Goal: Task Accomplishment & Management: Manage account settings

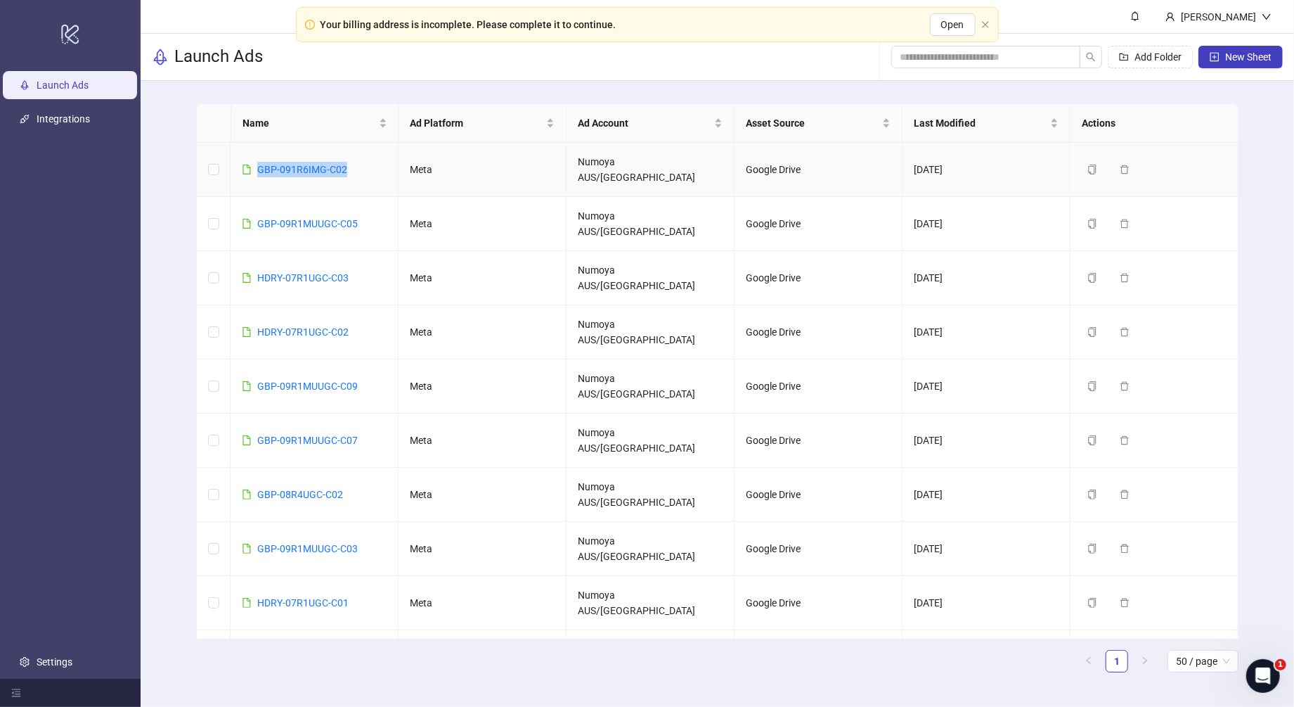
drag, startPoint x: 356, startPoint y: 158, endPoint x: 255, endPoint y: 161, distance: 101.3
click at [255, 161] on td "GBP-091R6IMG-C02" at bounding box center [315, 170] width 168 height 54
copy link "GBP-091R6IMG-C02"
click at [309, 164] on link "GBP-091R6IMG-C03" at bounding box center [302, 169] width 90 height 11
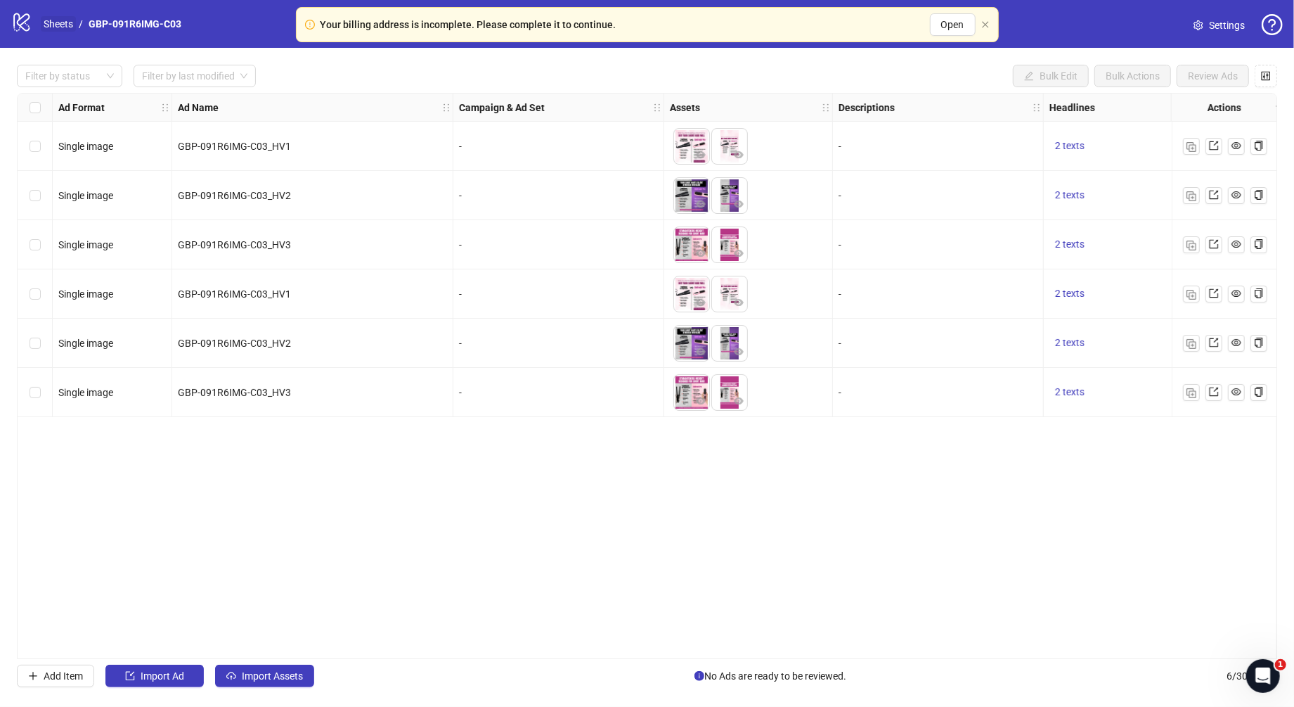
click at [61, 22] on link "Sheets" at bounding box center [58, 23] width 35 height 15
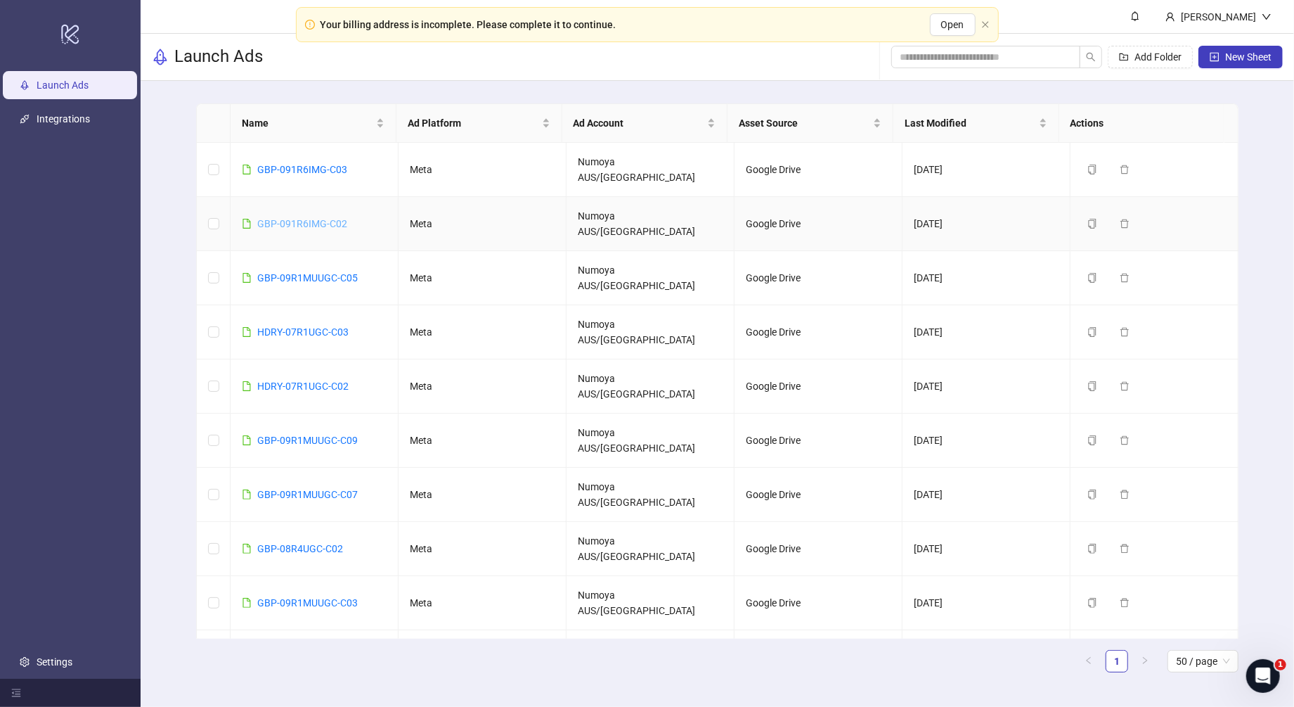
click at [329, 218] on link "GBP-091R6IMG-C02" at bounding box center [302, 223] width 90 height 11
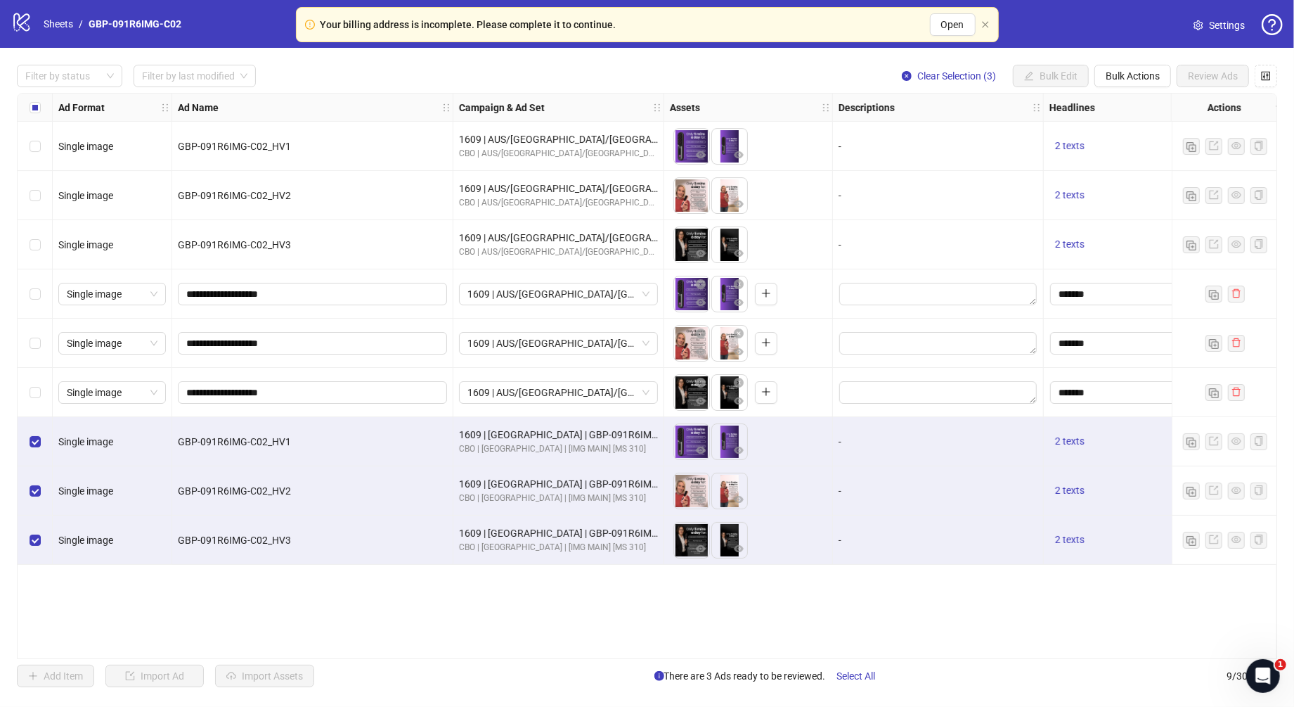
click at [643, 664] on div "Filter by status Filter by last modified Clear Selection (3) Bulk Edit Bulk Act…" at bounding box center [647, 376] width 1294 height 656
click at [558, 299] on span "1609 | AUS/NZ/UK| GBP-091R6IMG-C02" at bounding box center [559, 293] width 182 height 21
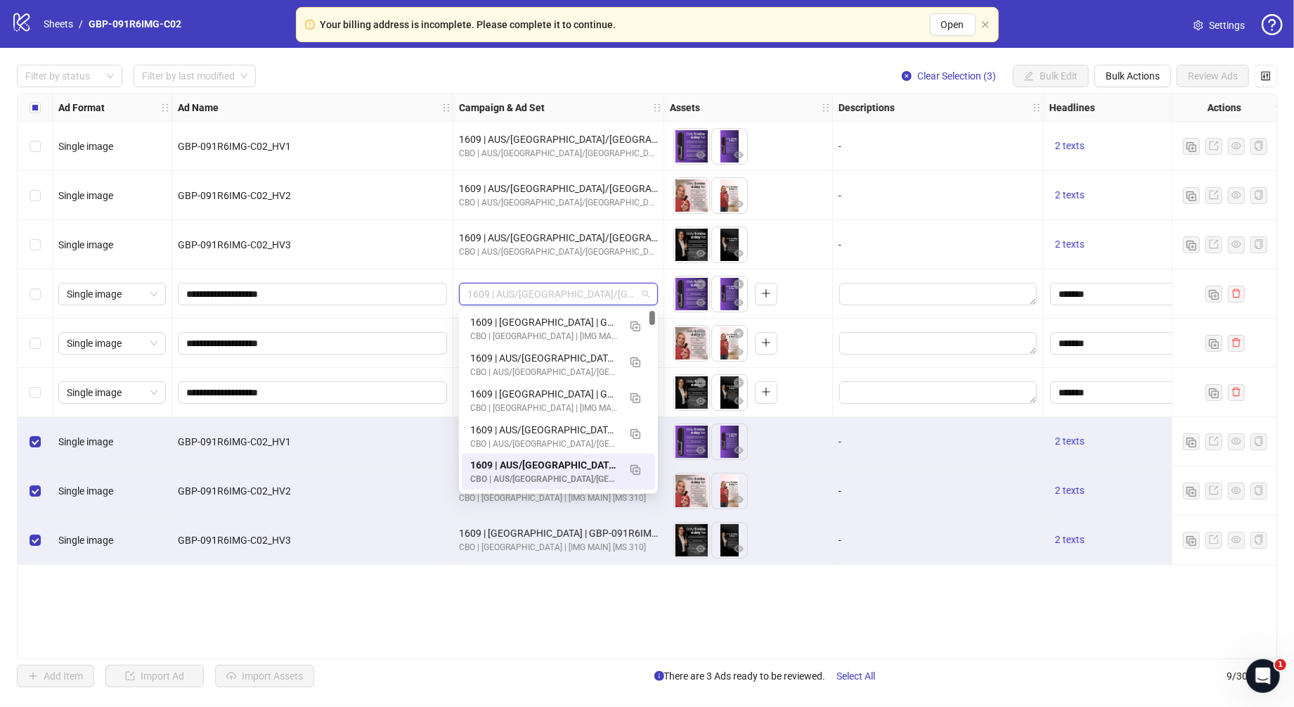
click at [567, 630] on div "Ad Format Ad Name Campaign & Ad Set Assets Descriptions Headlines Primary Texts…" at bounding box center [647, 376] width 1261 height 566
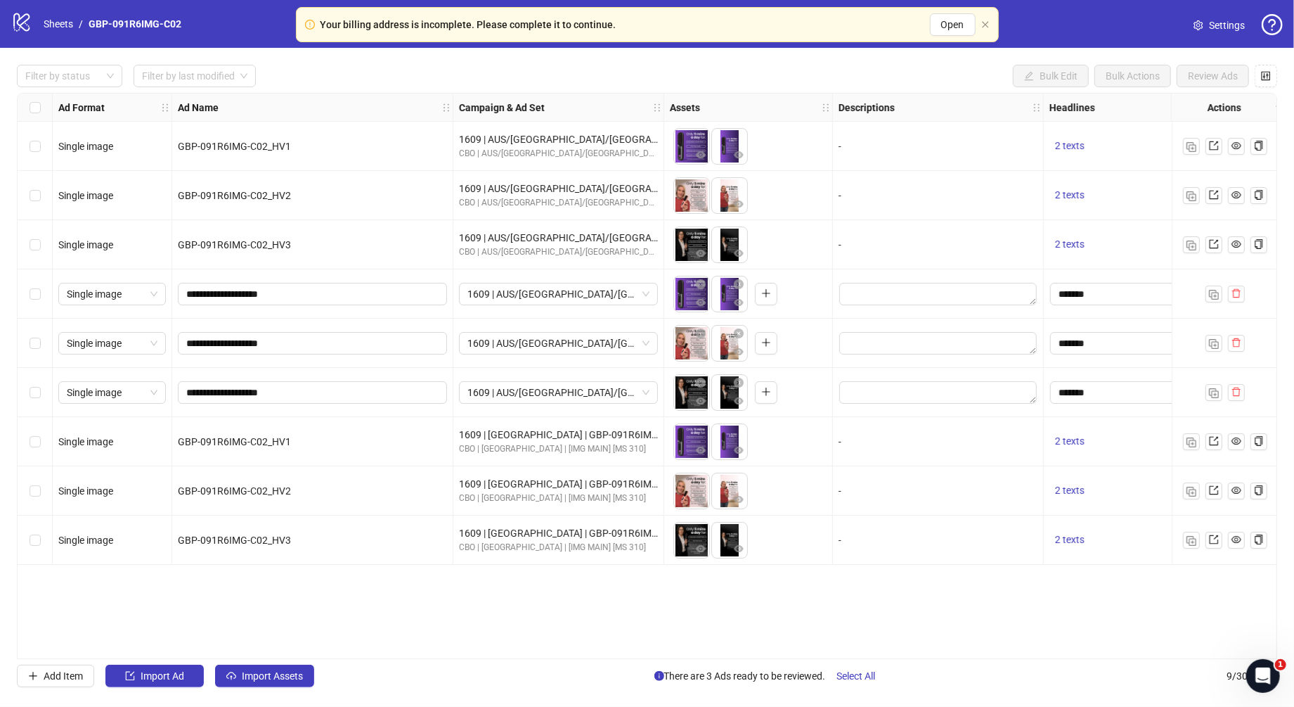
click at [520, 307] on div "1609 | AUS/NZ/UK| GBP-091R6IMG-C02" at bounding box center [558, 293] width 211 height 49
click at [528, 297] on span "1609 | AUS/NZ/UK| GBP-091R6IMG-C02" at bounding box center [559, 293] width 182 height 21
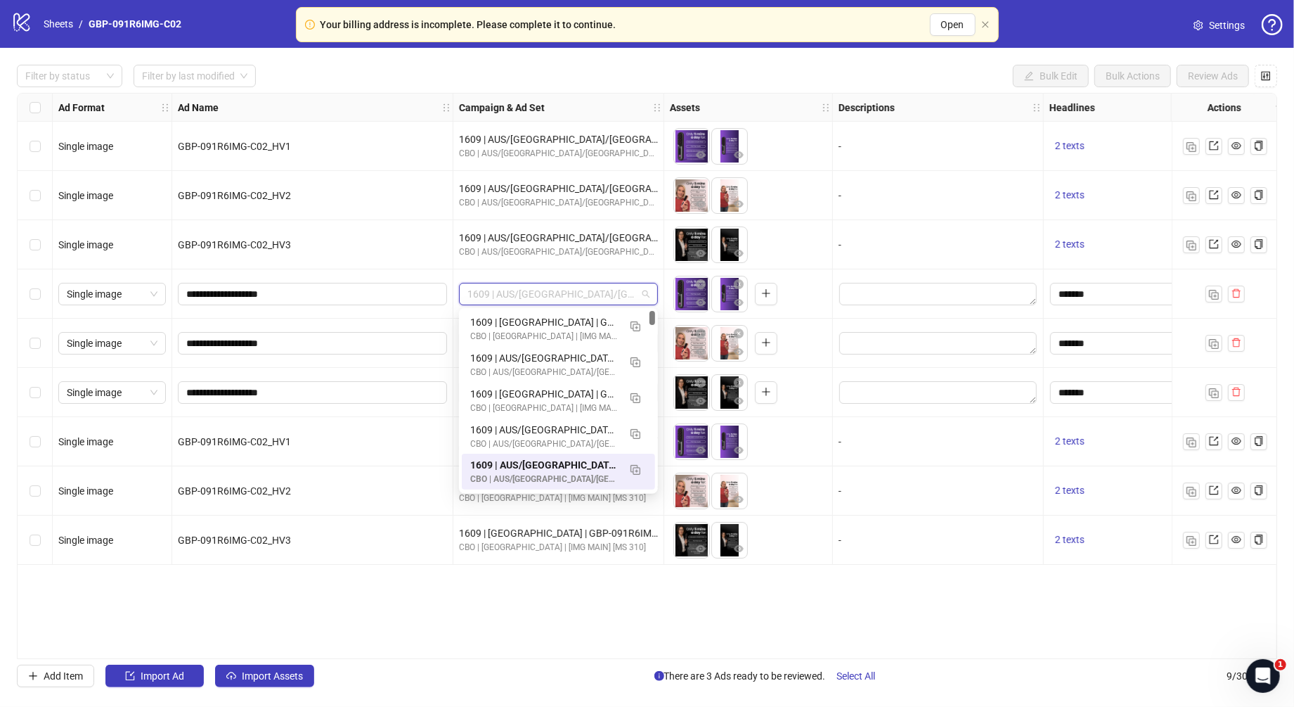
click at [546, 611] on div "Ad Format Ad Name Campaign & Ad Set Assets Descriptions Headlines Primary Texts…" at bounding box center [647, 376] width 1261 height 566
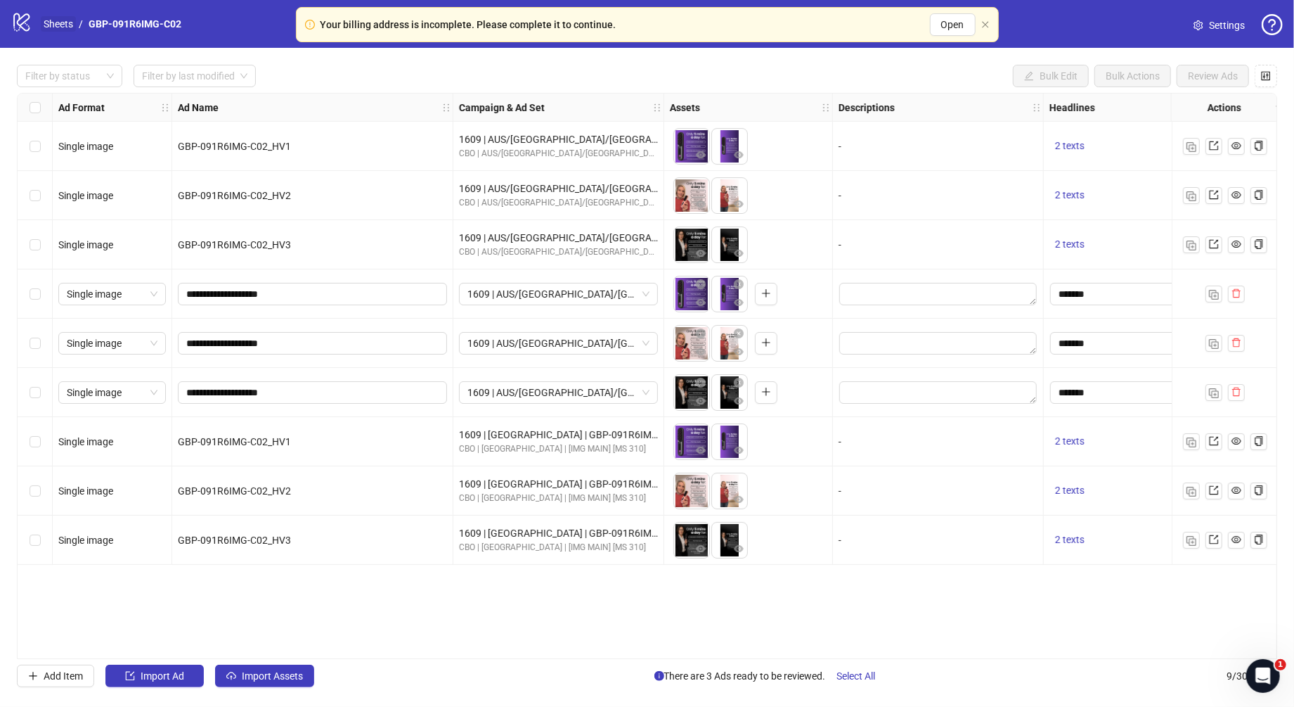
click at [61, 25] on link "Sheets" at bounding box center [58, 23] width 35 height 15
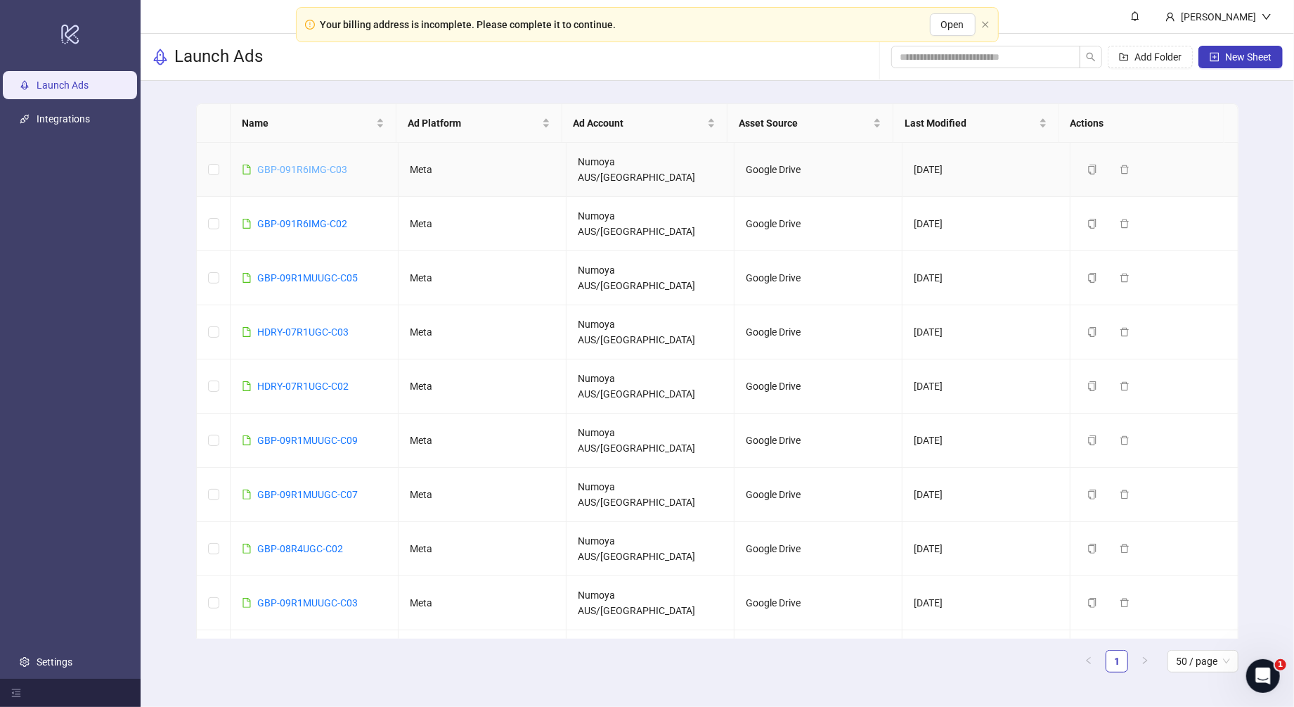
click at [311, 164] on link "GBP-091R6IMG-C03" at bounding box center [302, 169] width 90 height 11
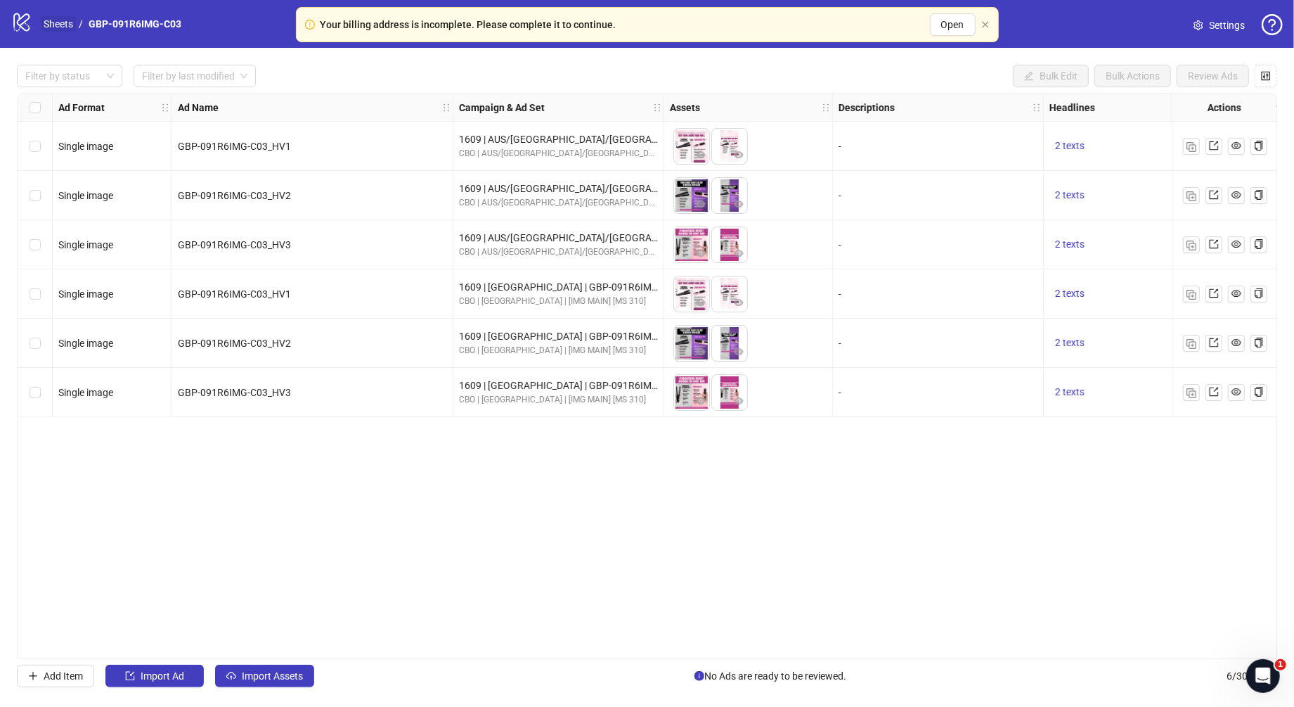
click at [65, 19] on link "Sheets" at bounding box center [58, 23] width 35 height 15
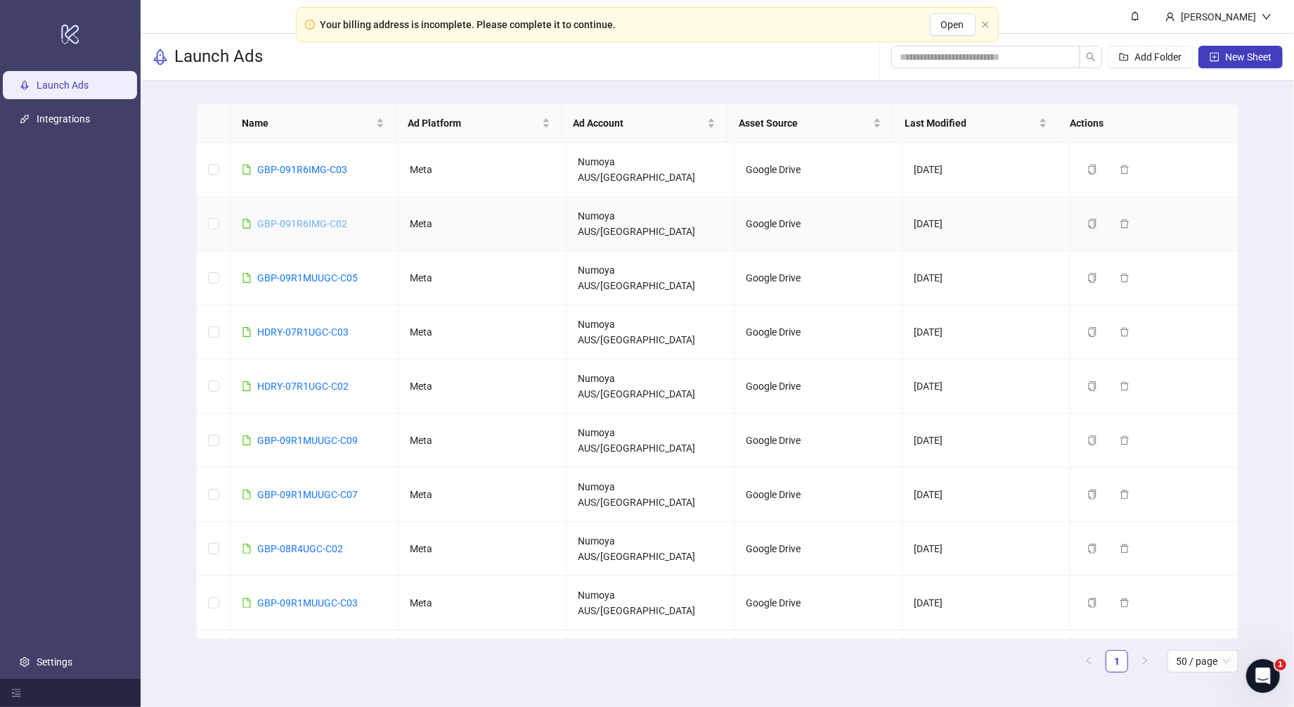
click at [297, 218] on link "GBP-091R6IMG-C02" at bounding box center [302, 223] width 90 height 11
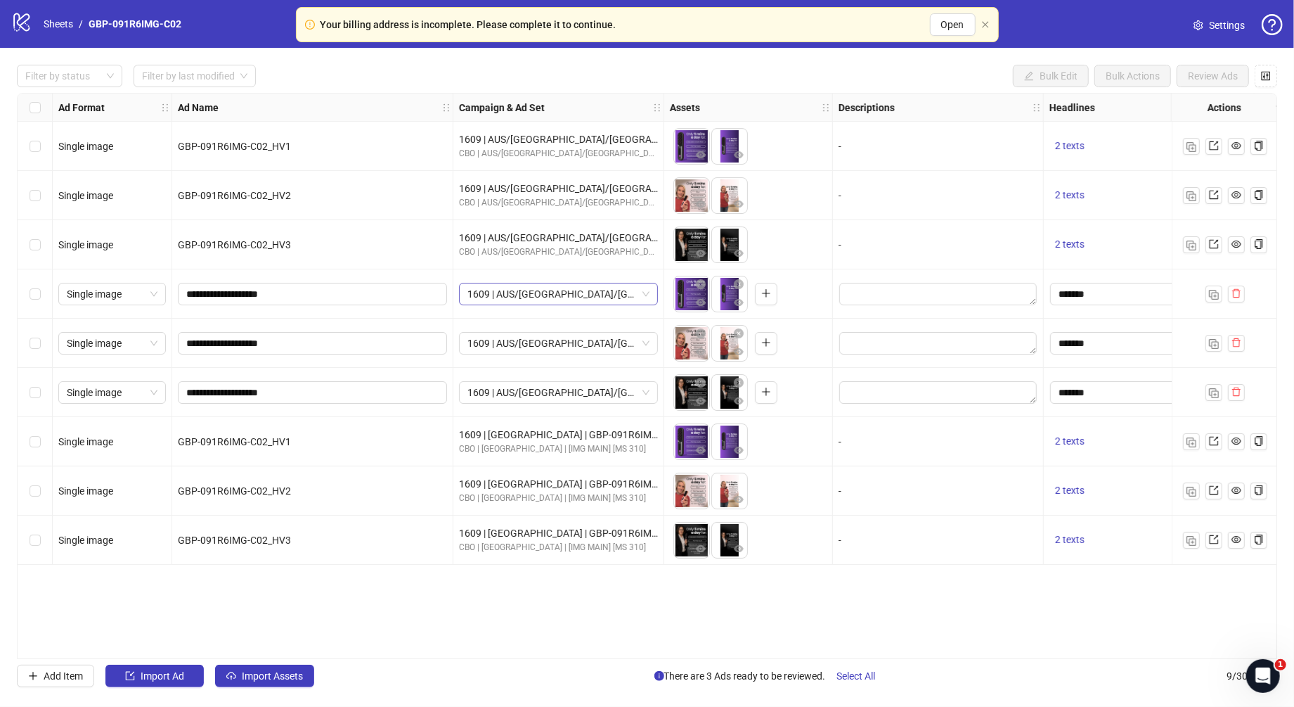
click at [559, 295] on span "1609 | AUS/NZ/UK| GBP-091R6IMG-C02" at bounding box center [559, 293] width 182 height 21
click at [399, 255] on div "GBP-091R6IMG-C02_HV3" at bounding box center [312, 244] width 281 height 49
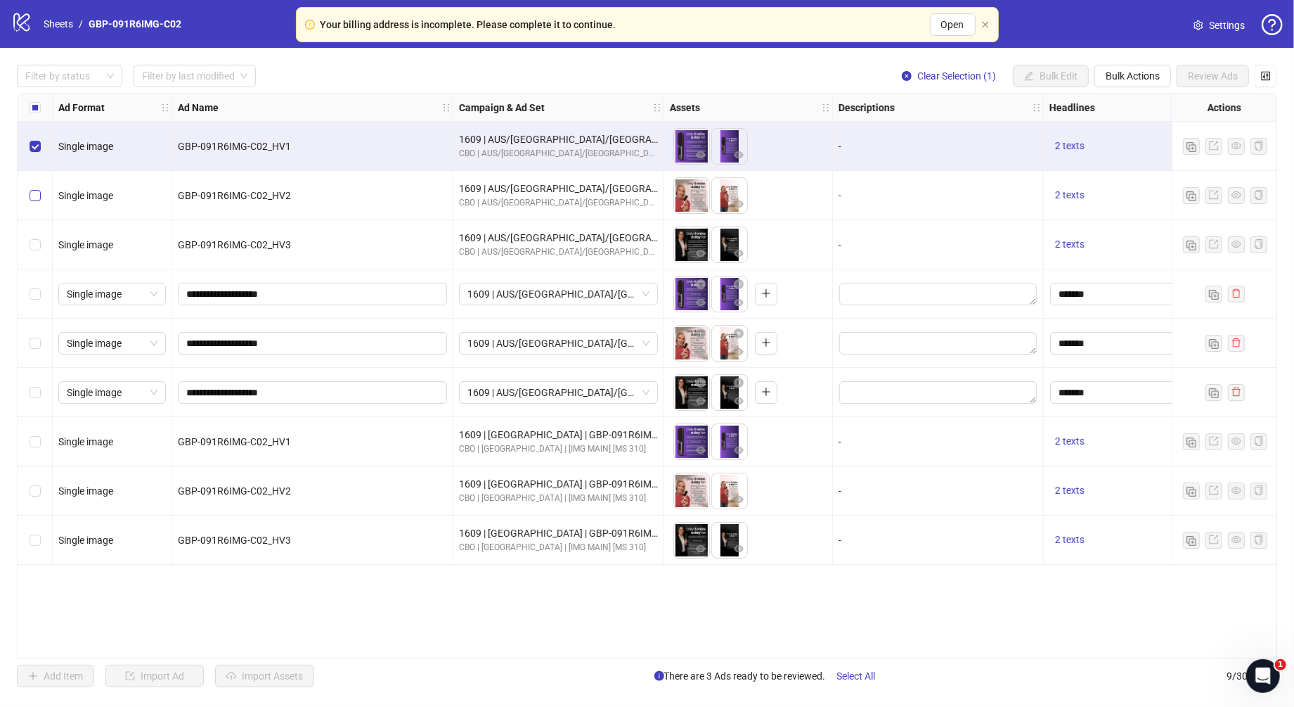
click at [35, 202] on label "Select row 2" at bounding box center [35, 195] width 11 height 15
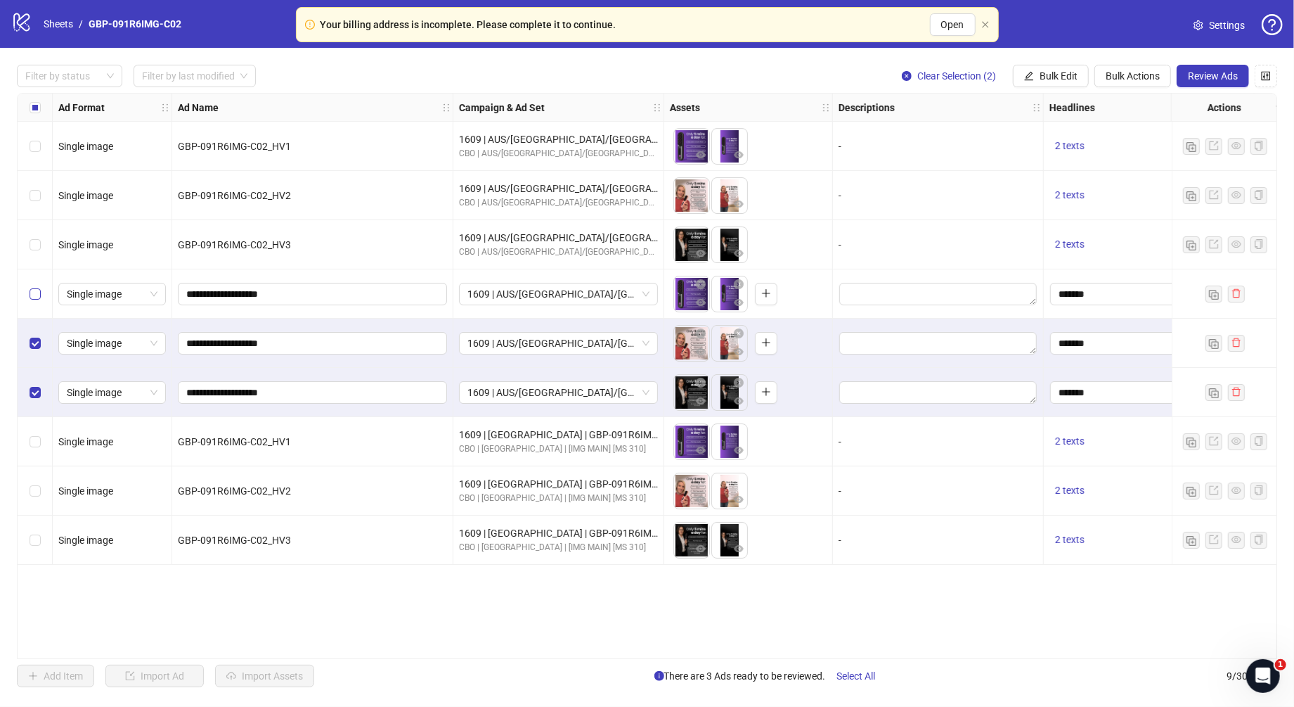
click at [34, 300] on label "Select row 4" at bounding box center [35, 293] width 11 height 15
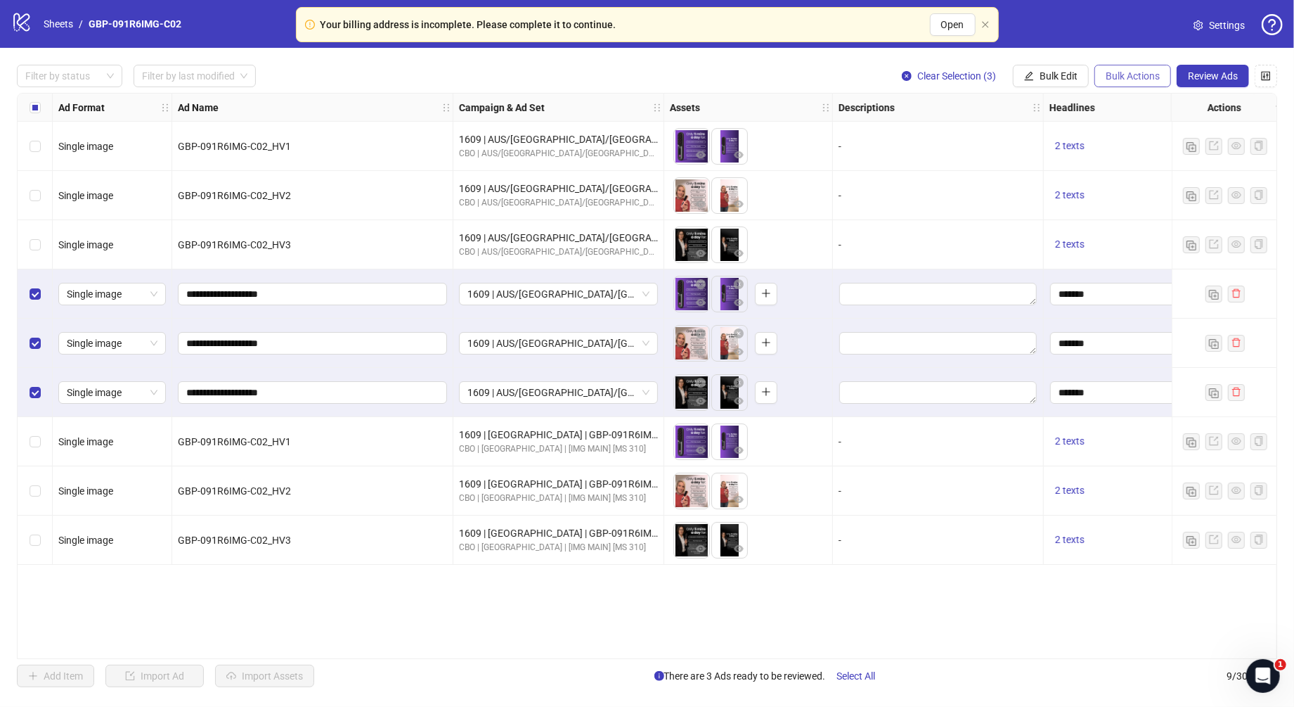
click at [1132, 79] on span "Bulk Actions" at bounding box center [1133, 75] width 54 height 11
click at [1145, 113] on li "Delete" at bounding box center [1154, 105] width 113 height 22
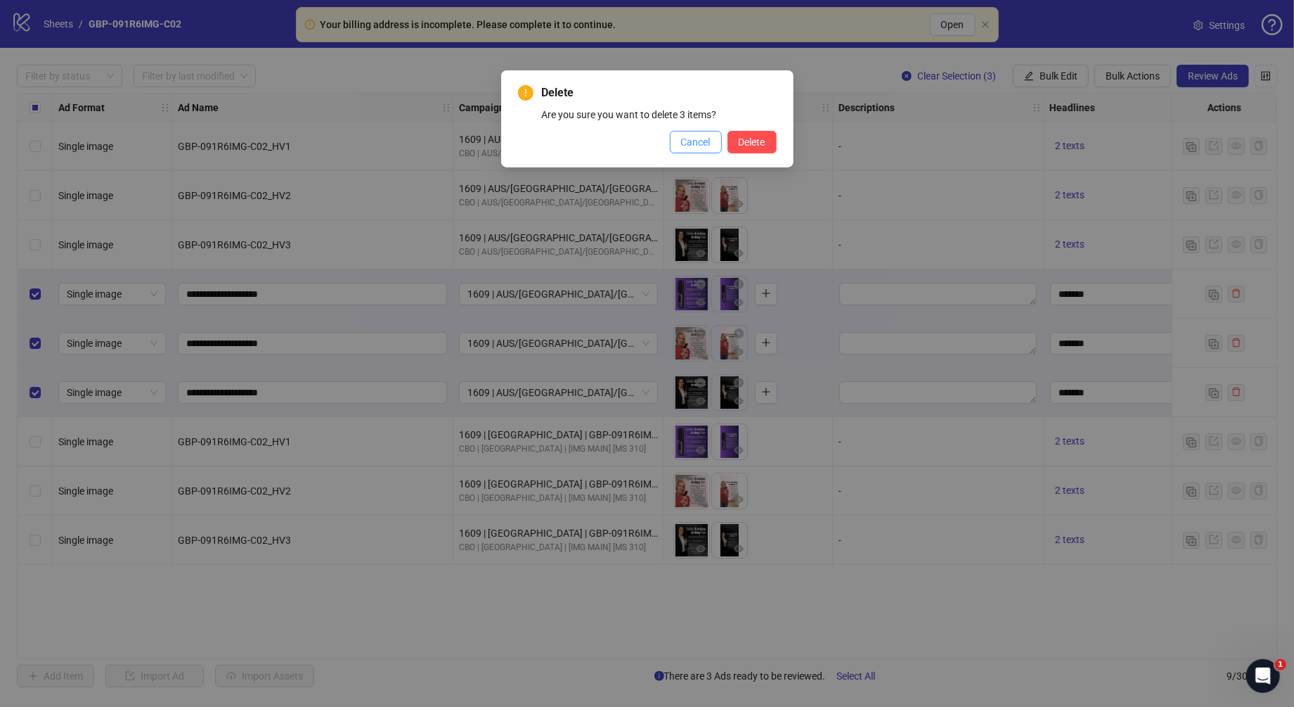
click at [696, 146] on span "Cancel" at bounding box center [696, 141] width 30 height 11
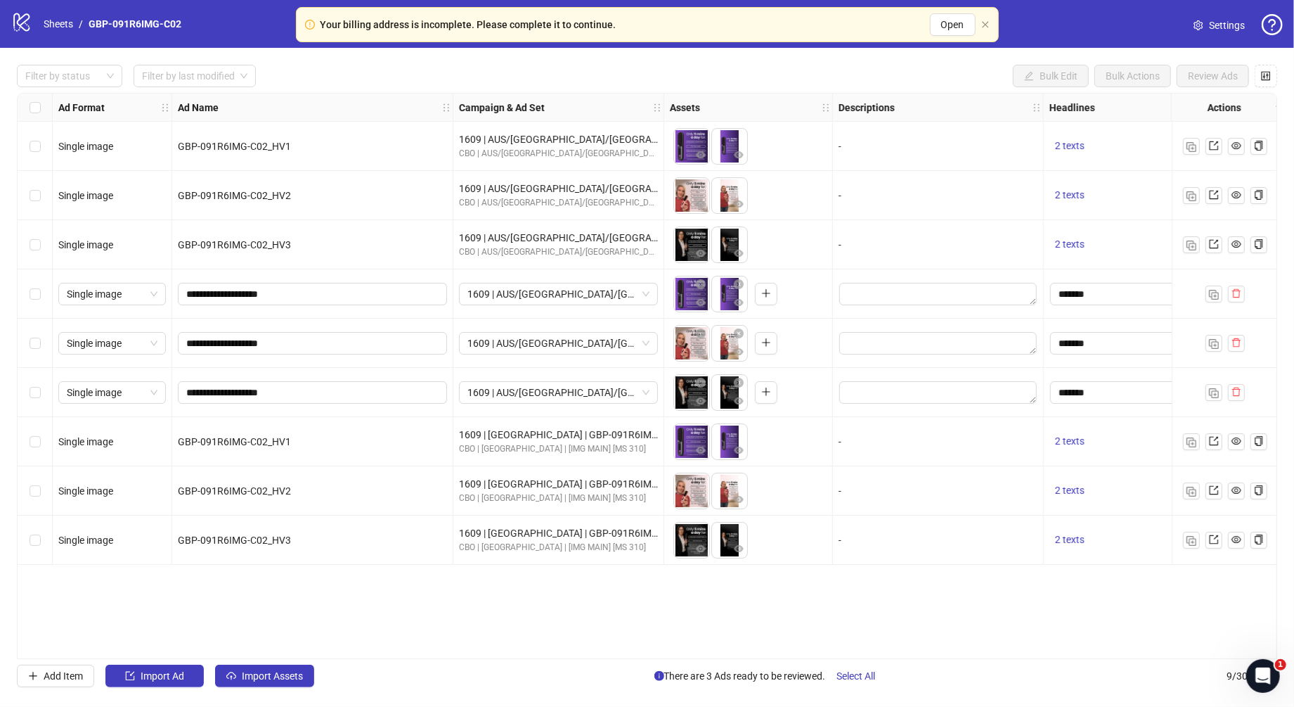
click at [41, 386] on div "Select row 6" at bounding box center [35, 392] width 35 height 49
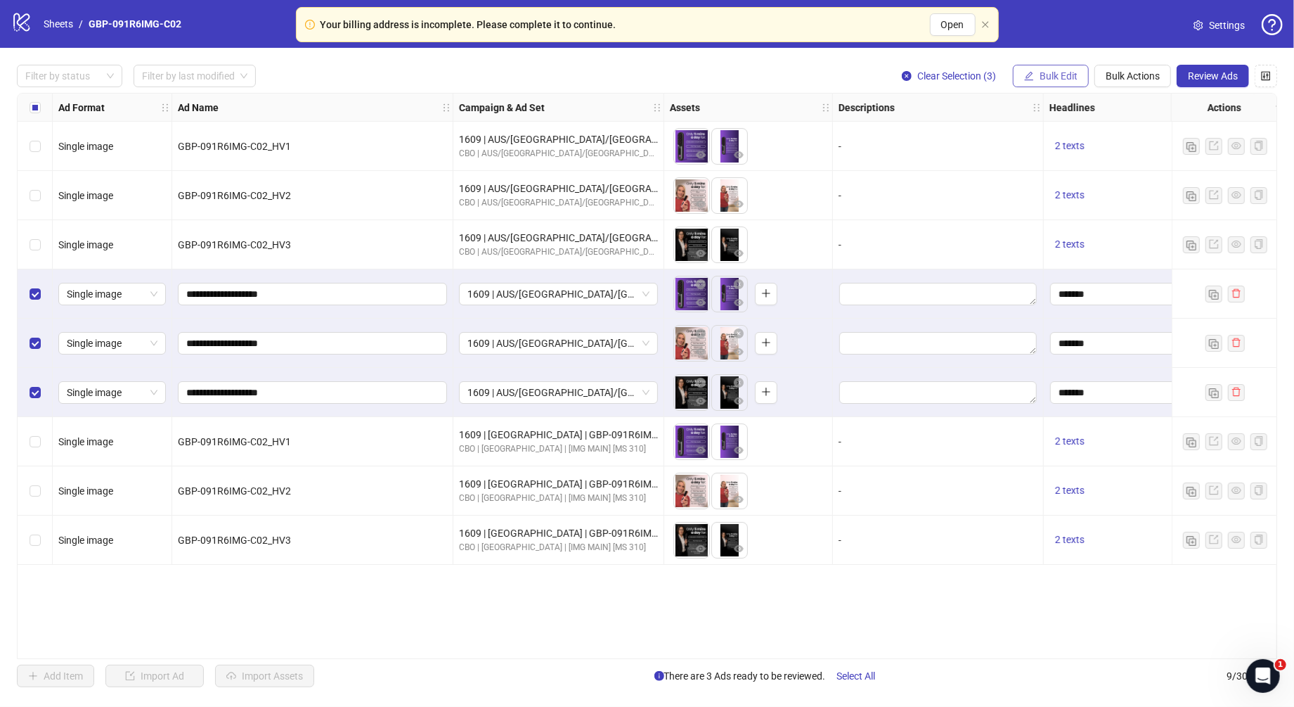
click at [1051, 79] on span "Bulk Edit" at bounding box center [1059, 75] width 38 height 11
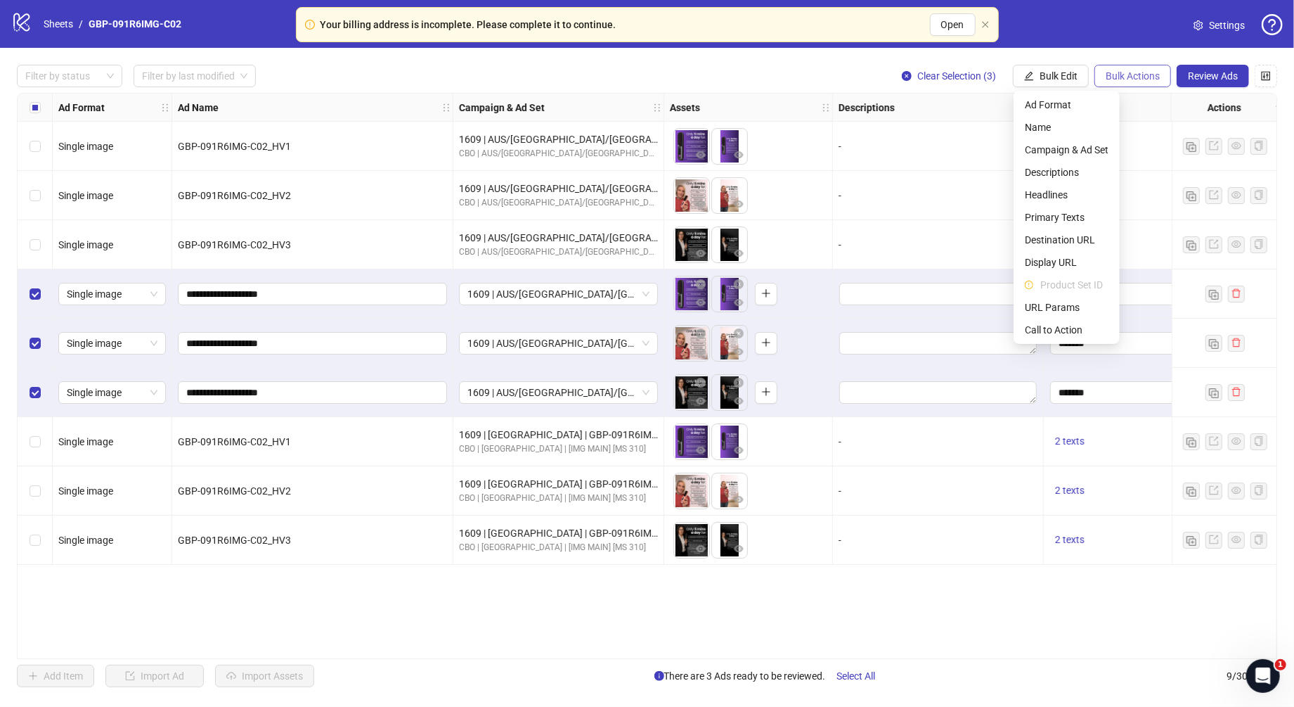
click at [1137, 73] on span "Bulk Actions" at bounding box center [1133, 75] width 54 height 11
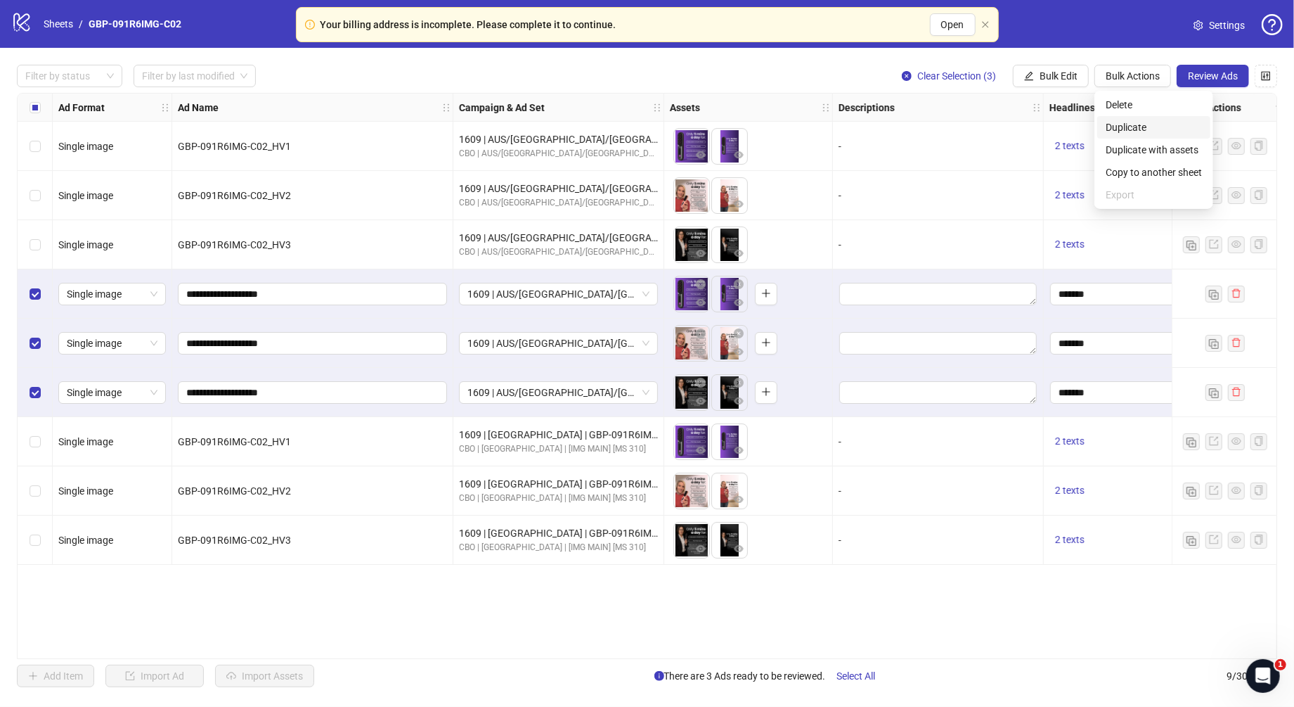
click at [1145, 127] on span "Duplicate" at bounding box center [1154, 127] width 96 height 15
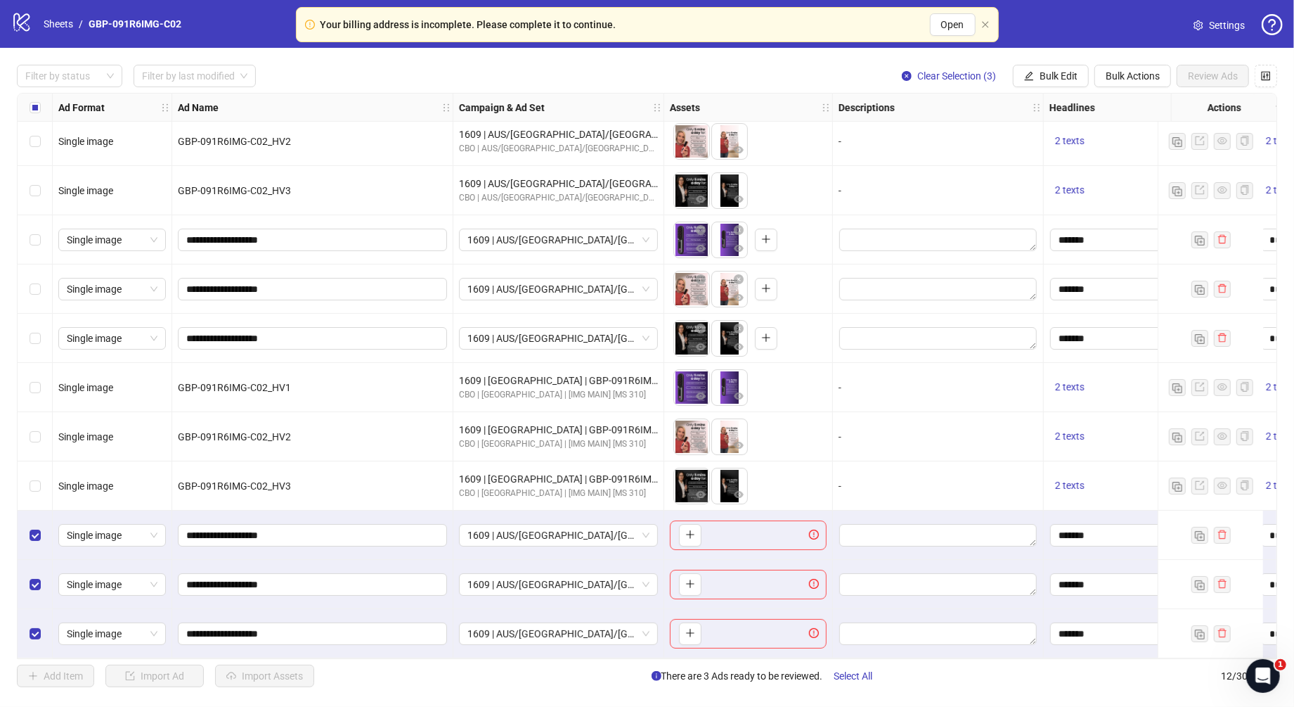
scroll to position [59, 0]
click at [1115, 77] on span "Bulk Actions" at bounding box center [1133, 75] width 54 height 11
click at [1135, 105] on span "Delete" at bounding box center [1154, 104] width 96 height 15
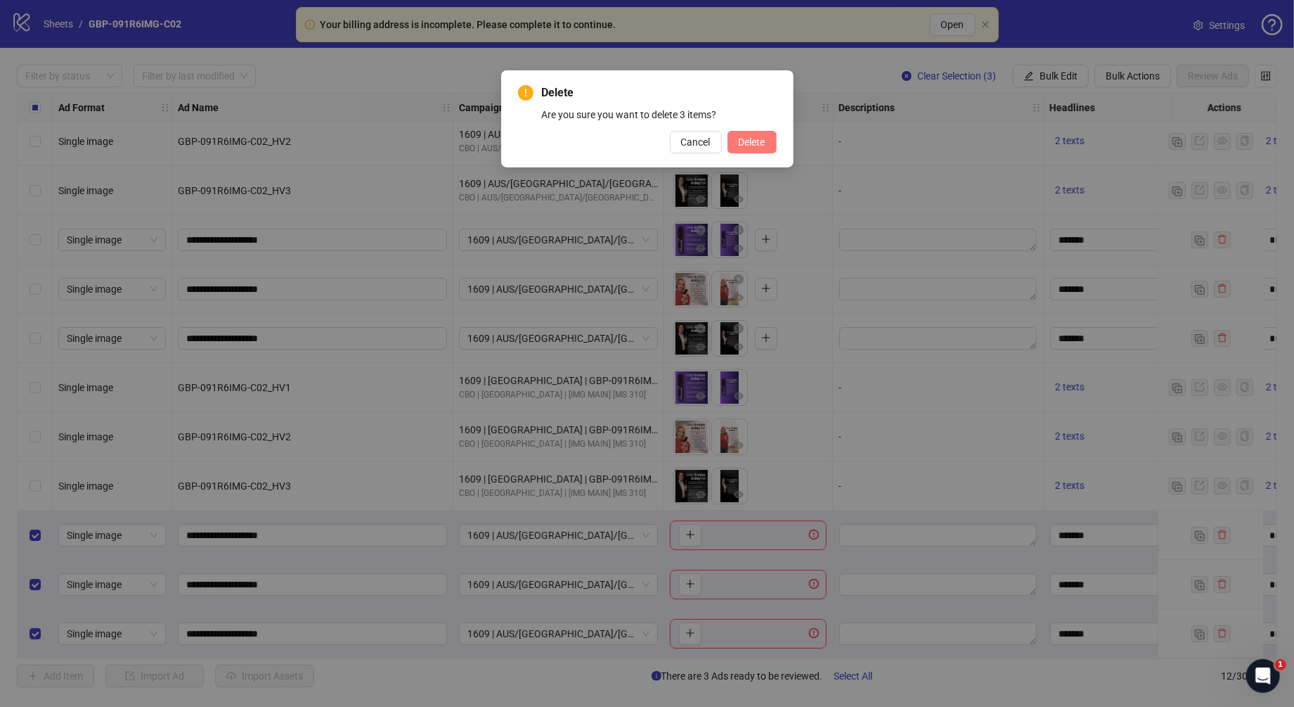
click at [758, 145] on span "Delete" at bounding box center [752, 141] width 27 height 11
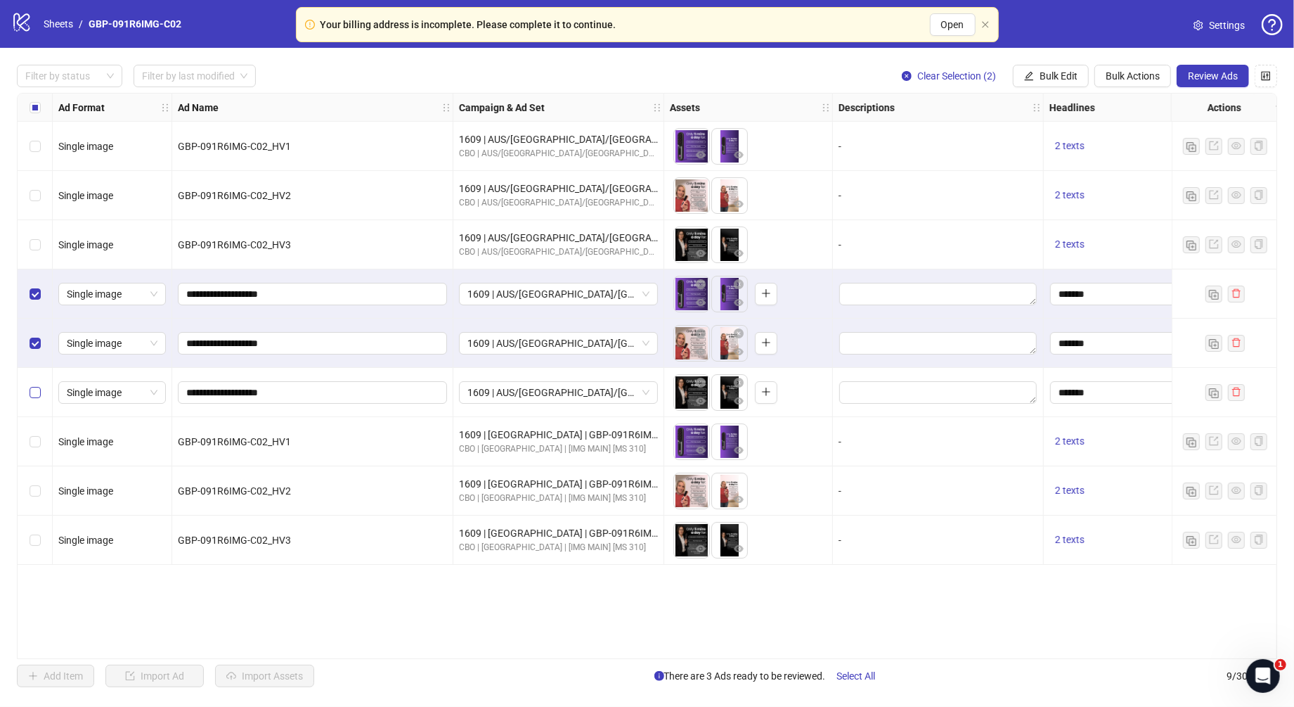
click at [34, 386] on label "Select row 6" at bounding box center [35, 392] width 11 height 15
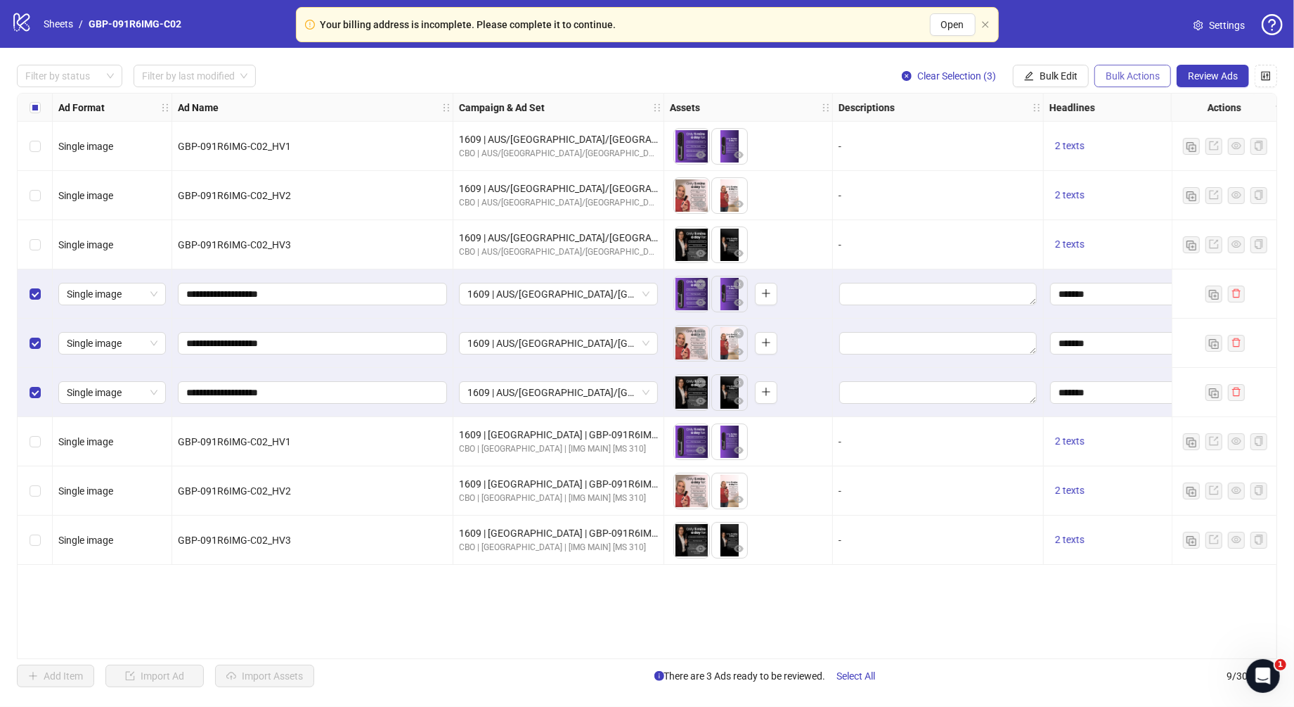
click at [1128, 77] on span "Bulk Actions" at bounding box center [1133, 75] width 54 height 11
click at [1135, 105] on span "Delete" at bounding box center [1154, 104] width 96 height 15
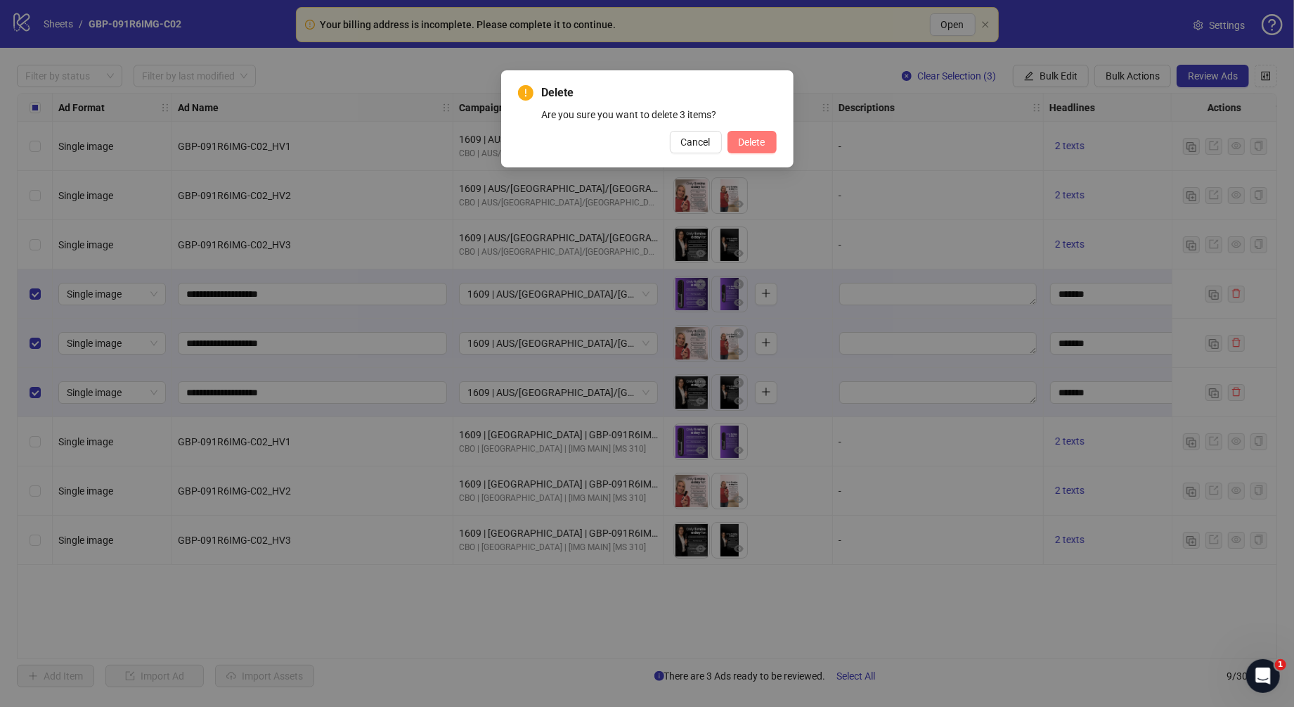
click at [754, 143] on span "Delete" at bounding box center [752, 141] width 27 height 11
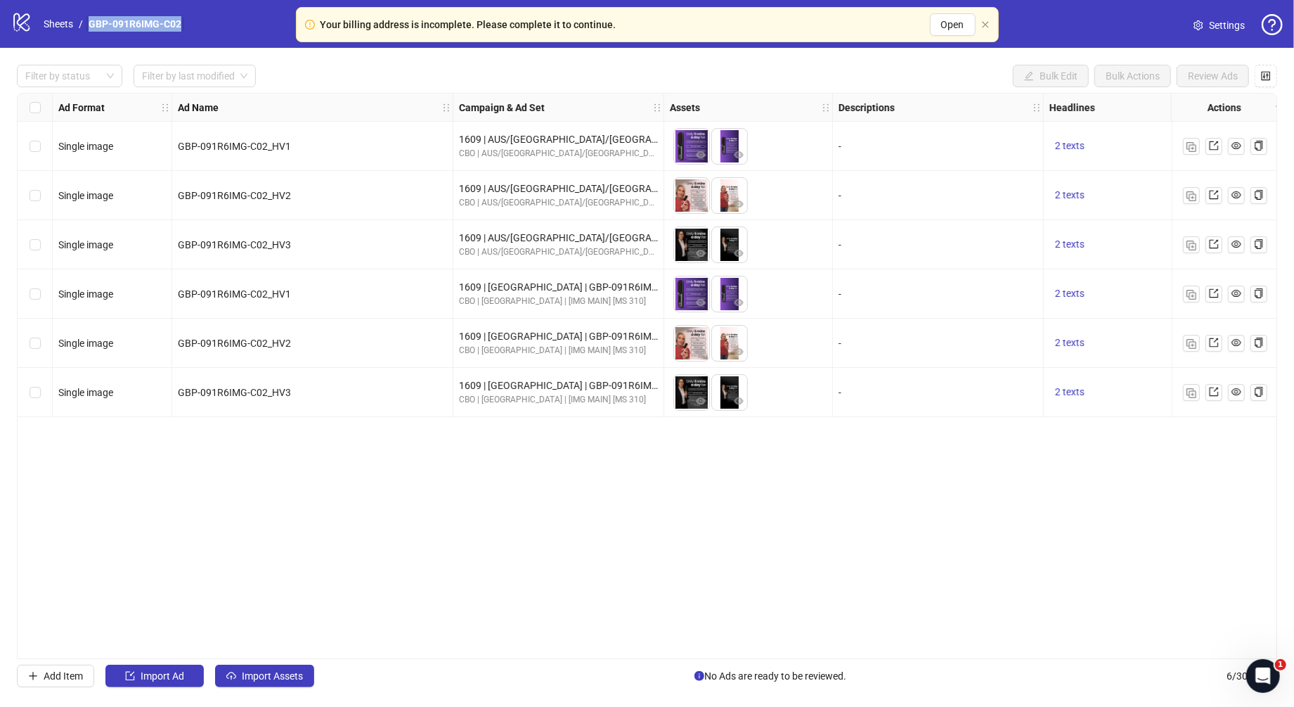
drag, startPoint x: 204, startPoint y: 24, endPoint x: 91, endPoint y: 25, distance: 112.5
click at [91, 25] on div "logo/logo-mobile Sheets / GBP-091R6IMG-C02 Settings" at bounding box center [647, 23] width 1272 height 25
copy link "GBP-091R6IMG-C02"
click at [394, 511] on div "Ad Format Ad Name Campaign & Ad Set Assets Descriptions Headlines Primary Texts…" at bounding box center [647, 376] width 1261 height 566
drag, startPoint x: 647, startPoint y: 659, endPoint x: 857, endPoint y: 645, distance: 210.7
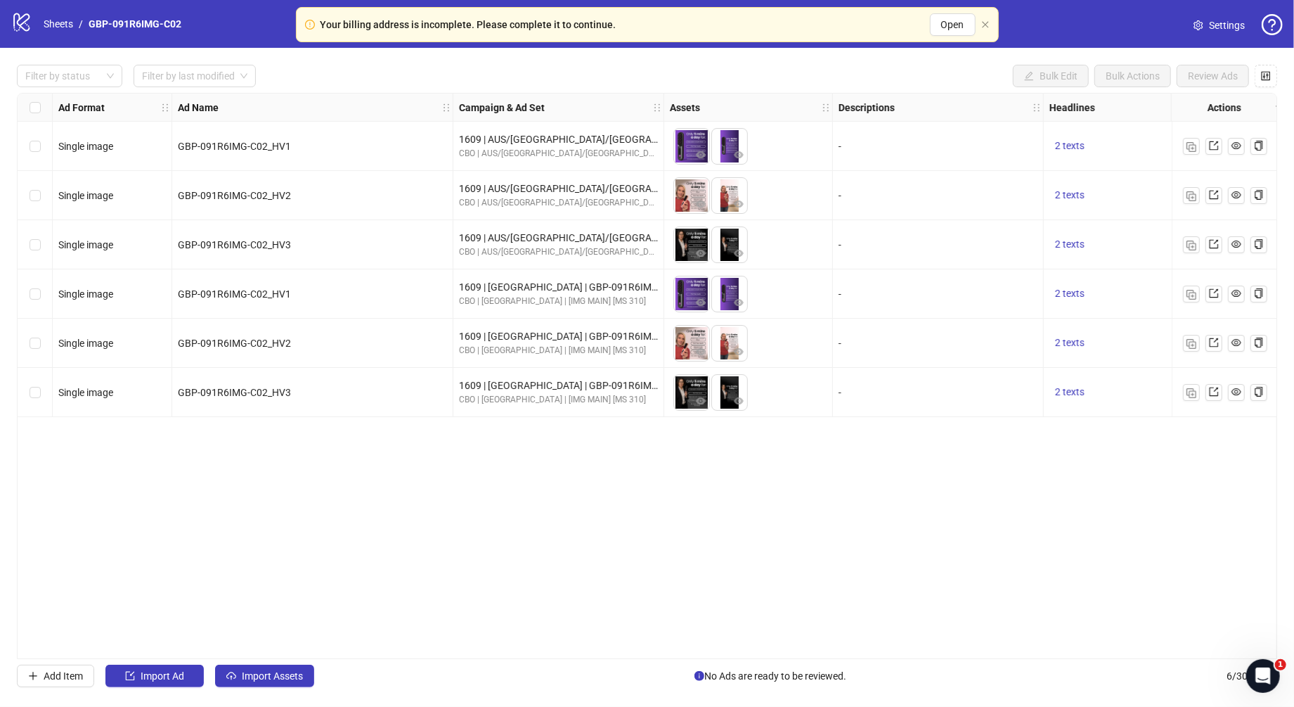
click at [857, 645] on div "Filter by status Filter by last modified Bulk Edit Bulk Actions Review Ads Ad F…" at bounding box center [647, 376] width 1294 height 656
click at [584, 662] on div "Filter by status Filter by last modified Bulk Edit Bulk Actions Review Ads Ad F…" at bounding box center [647, 376] width 1294 height 656
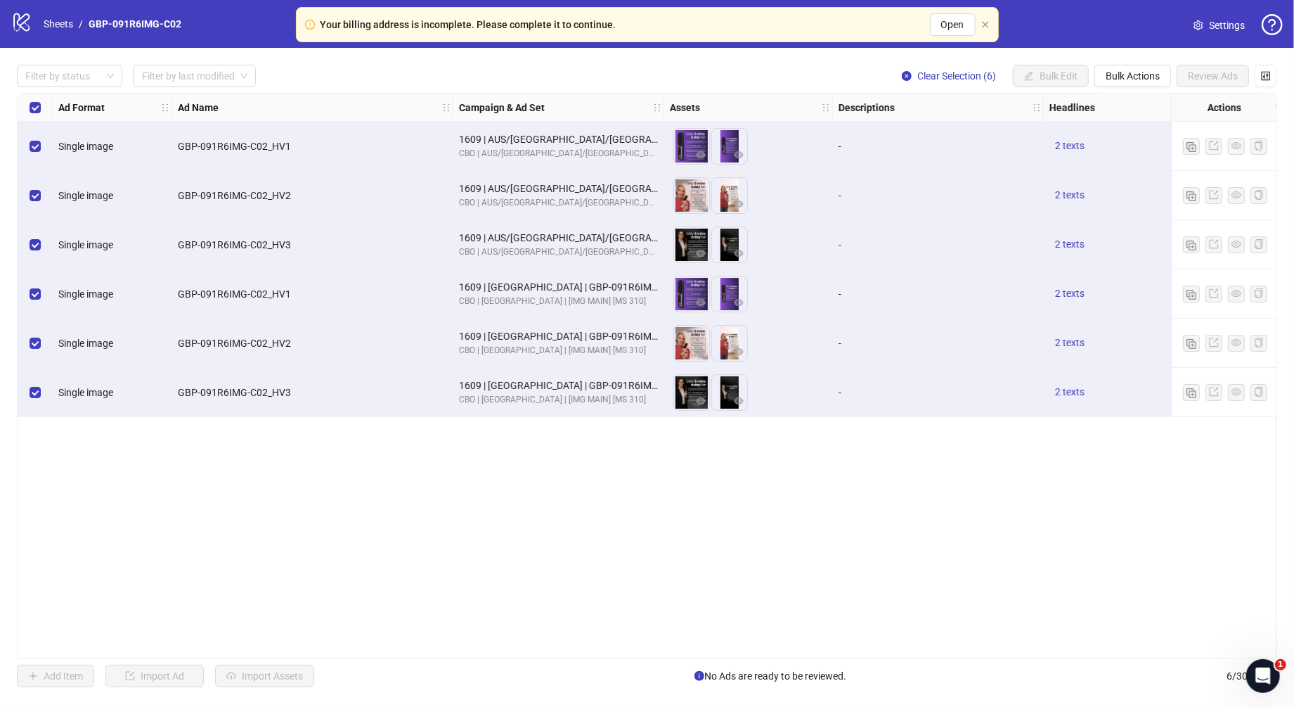
drag, startPoint x: 660, startPoint y: 659, endPoint x: 754, endPoint y: 659, distance: 93.5
click at [754, 659] on div "Ad Format Ad Name Campaign & Ad Set Assets Descriptions Headlines Primary Texts…" at bounding box center [647, 376] width 1261 height 566
click at [684, 586] on div "Ad Format Ad Name Campaign & Ad Set Assets Descriptions Headlines Primary Texts…" at bounding box center [647, 376] width 1261 height 566
click at [56, 21] on link "Sheets" at bounding box center [58, 23] width 35 height 15
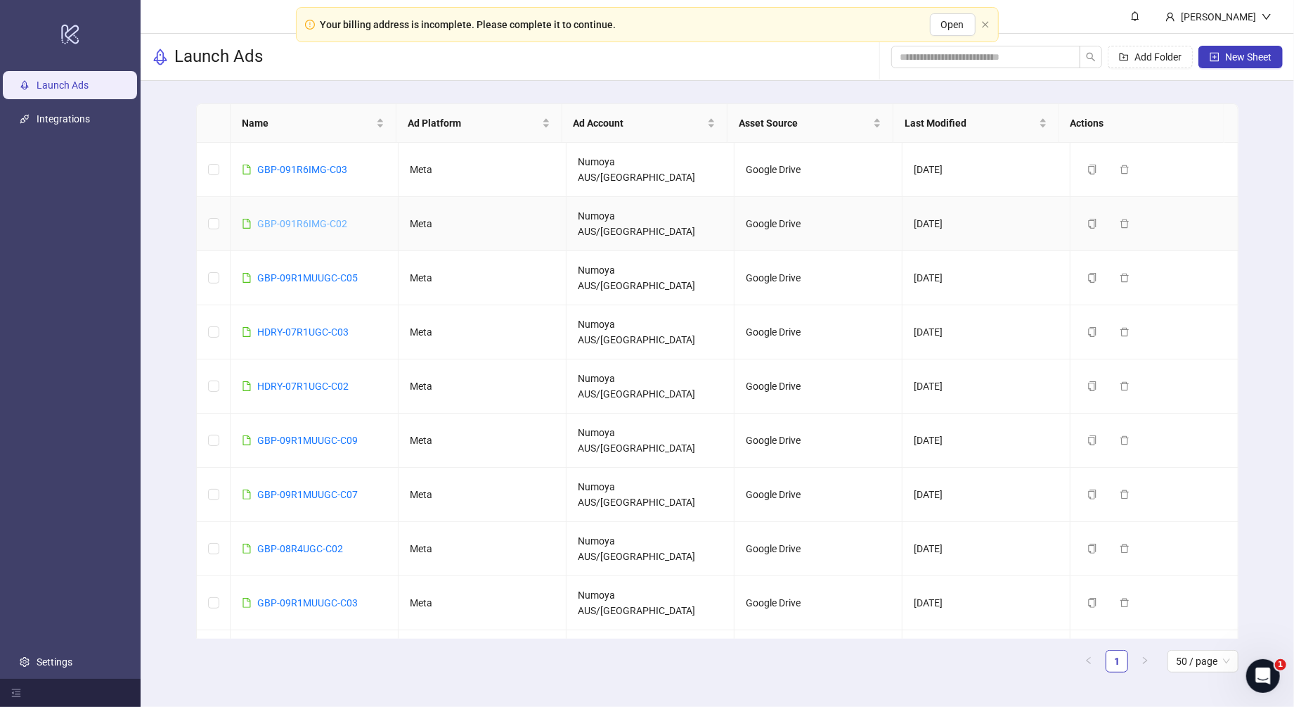
click at [316, 218] on link "GBP-091R6IMG-C02" at bounding box center [302, 223] width 90 height 11
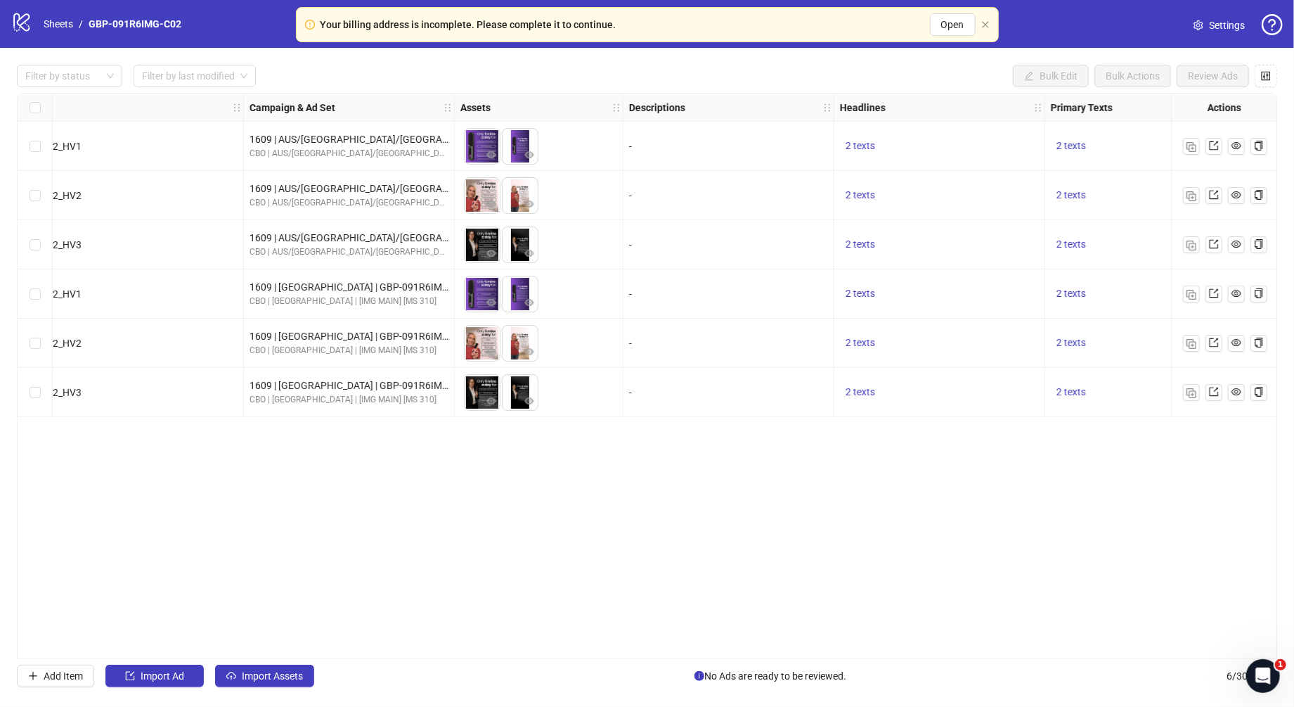
scroll to position [0, 268]
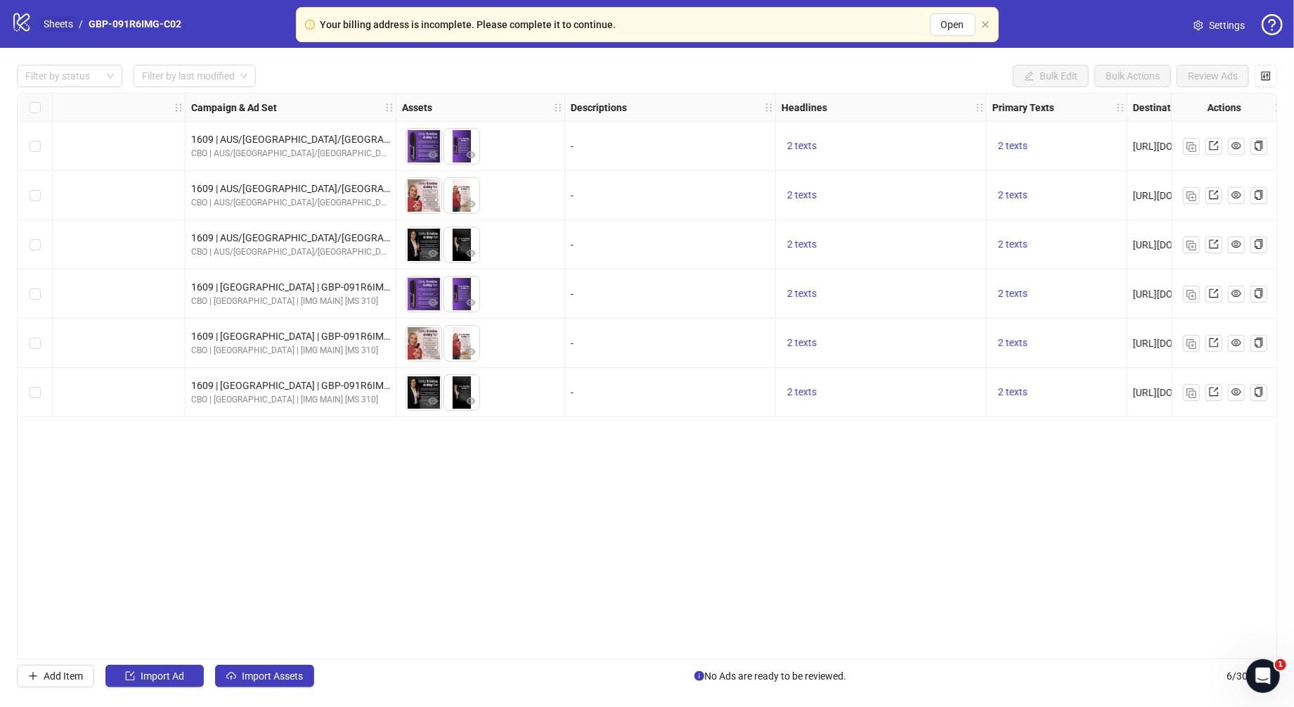
click at [63, 25] on link "Sheets" at bounding box center [58, 23] width 35 height 15
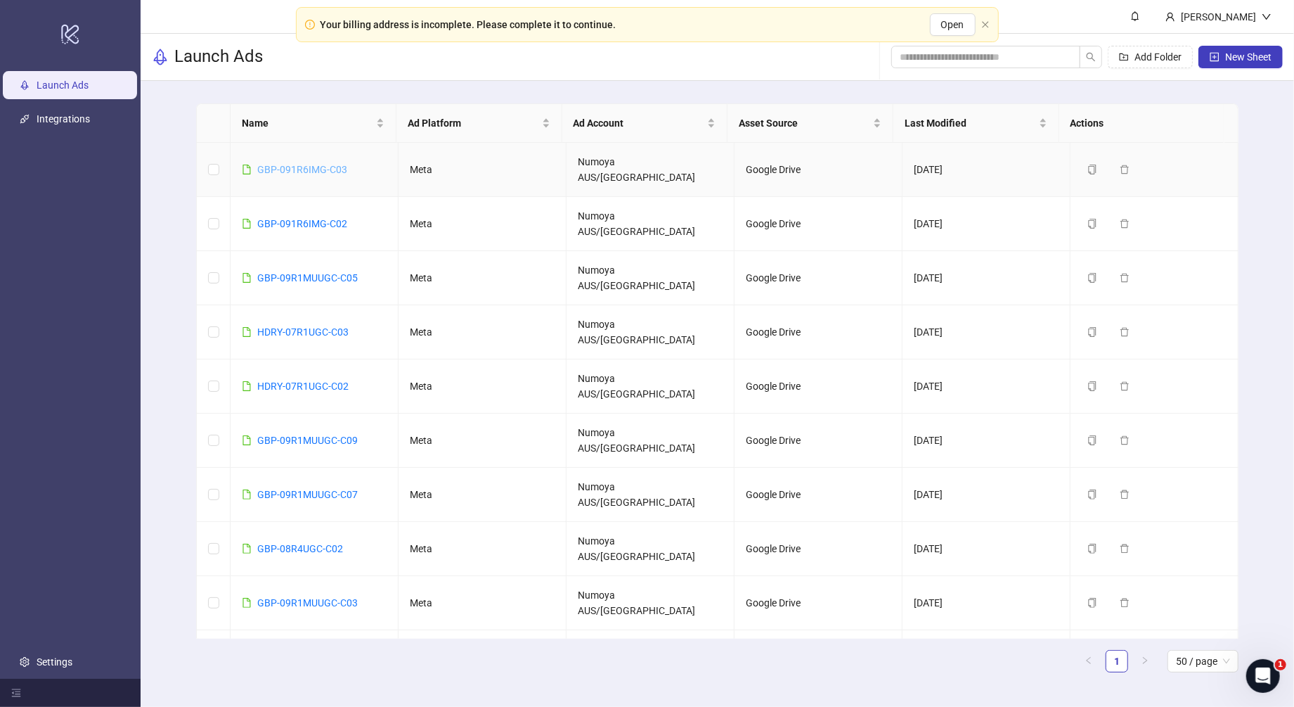
click at [335, 164] on link "GBP-091R6IMG-C03" at bounding box center [302, 169] width 90 height 11
